Goal: Information Seeking & Learning: Learn about a topic

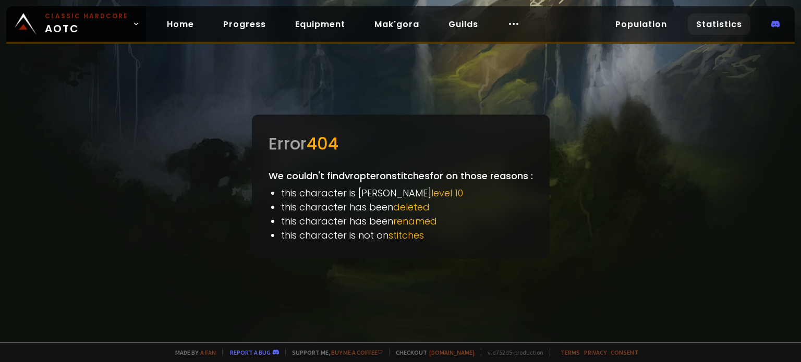
click at [725, 22] on link "Statistics" at bounding box center [718, 24] width 63 height 21
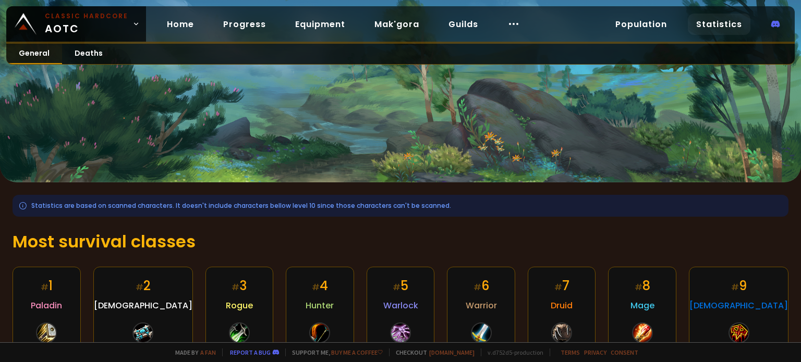
click at [21, 52] on link "General" at bounding box center [34, 54] width 56 height 20
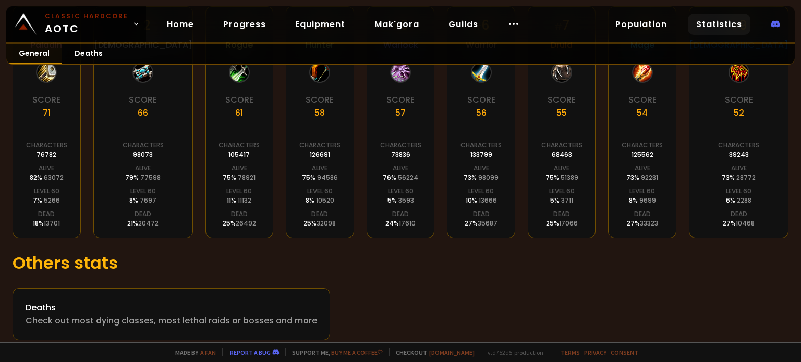
click at [30, 52] on link "General" at bounding box center [34, 54] width 56 height 20
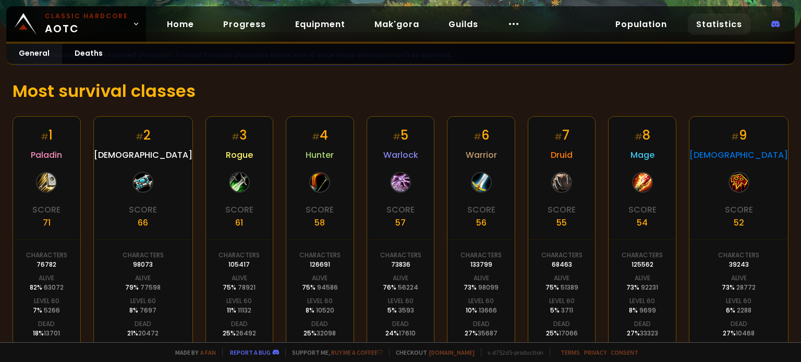
scroll to position [271, 0]
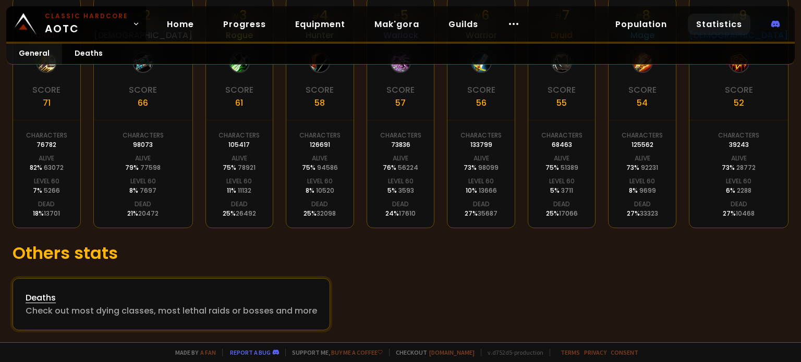
click at [167, 307] on div "Check out most dying classes, most lethal raids or bosses and more" at bounding box center [171, 310] width 291 height 13
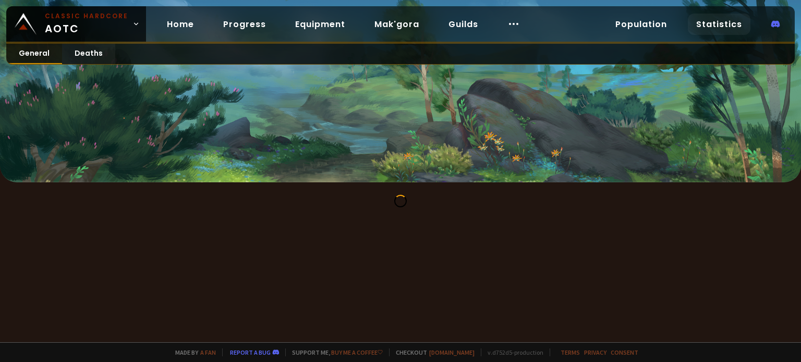
click at [40, 56] on link "General" at bounding box center [34, 54] width 56 height 20
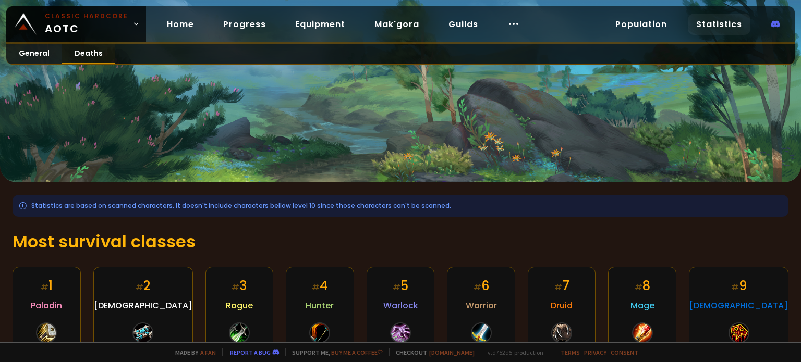
click at [66, 56] on link "Deaths" at bounding box center [88, 54] width 53 height 20
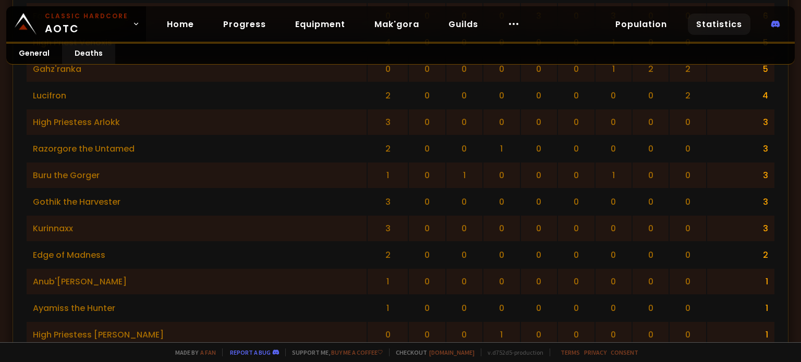
scroll to position [2067, 0]
